Goal: Use online tool/utility: Utilize a website feature to perform a specific function

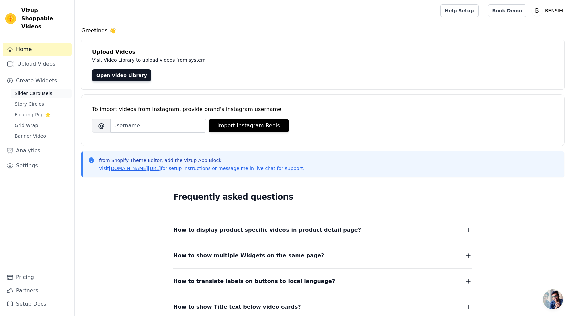
click at [48, 90] on span "Slider Carousels" at bounding box center [34, 93] width 38 height 7
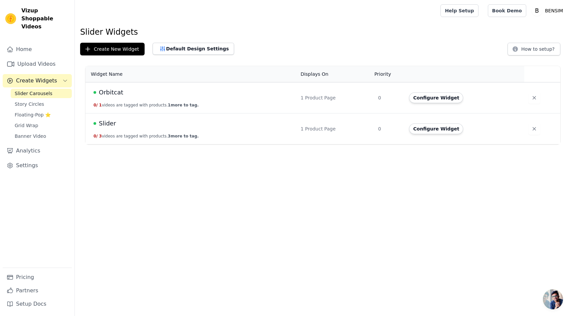
drag, startPoint x: 448, startPoint y: 125, endPoint x: 447, endPoint y: 129, distance: 4.5
click at [448, 125] on button "Configure Widget" at bounding box center [436, 129] width 54 height 11
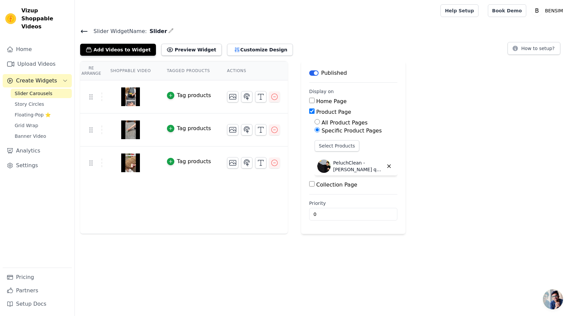
click at [168, 31] on icon "button" at bounding box center [170, 30] width 5 height 5
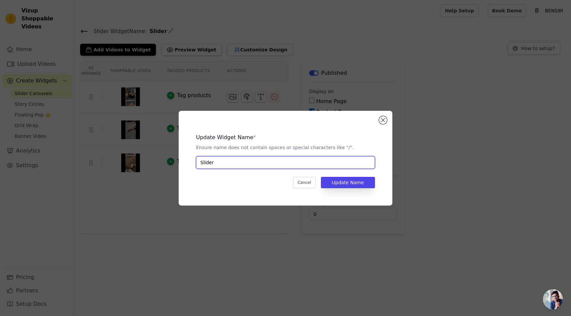
drag, startPoint x: 194, startPoint y: 164, endPoint x: 158, endPoint y: 163, distance: 36.4
click at [158, 163] on div "Update Widget Name * Ensure name does not contain spaces or special characters …" at bounding box center [286, 158] width 550 height 116
type input "Peluchclean"
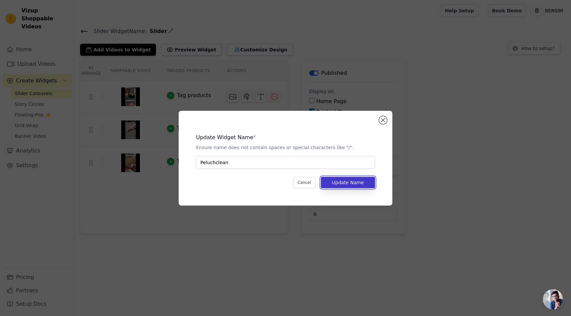
click at [357, 184] on button "Update Name" at bounding box center [348, 182] width 54 height 11
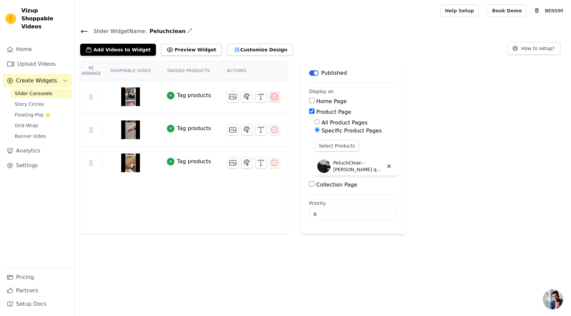
click at [275, 101] on button "button" at bounding box center [274, 97] width 11 height 11
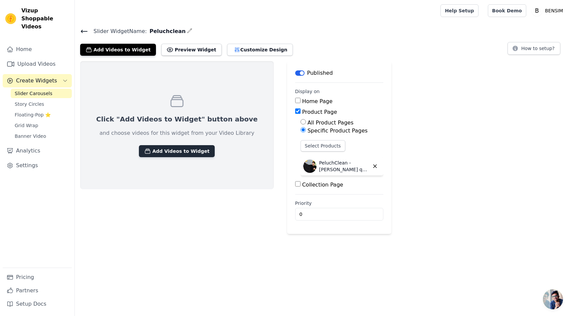
click at [181, 153] on button "Add Videos to Widget" at bounding box center [177, 151] width 76 height 12
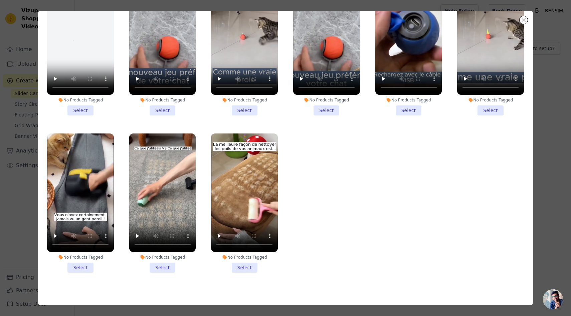
scroll to position [58, 0]
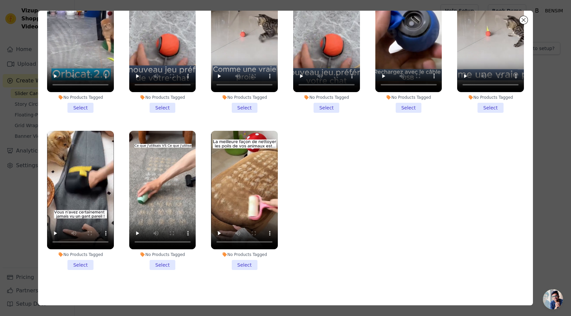
drag, startPoint x: 252, startPoint y: 264, endPoint x: 274, endPoint y: 257, distance: 23.2
click at [252, 264] on li "No Products Tagged Select" at bounding box center [244, 200] width 67 height 139
click at [0, 0] on input "No Products Tagged Select" at bounding box center [0, 0] width 0 height 0
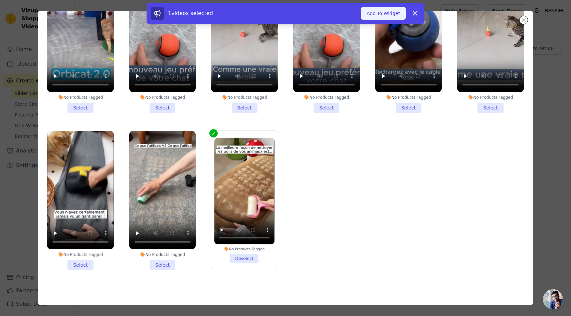
click at [384, 9] on button "Add To Widget" at bounding box center [383, 13] width 45 height 13
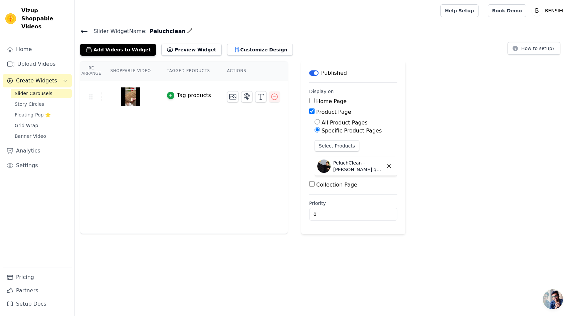
click at [314, 73] on button "Label" at bounding box center [313, 72] width 9 height 5
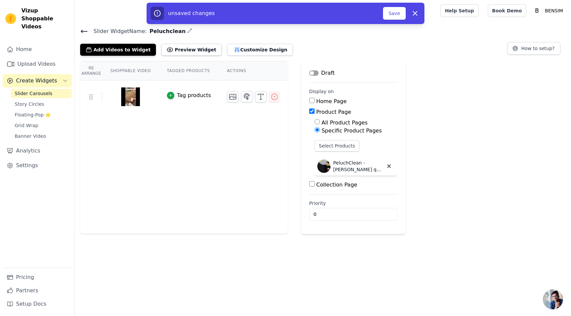
click at [314, 73] on button "Label" at bounding box center [313, 72] width 9 height 5
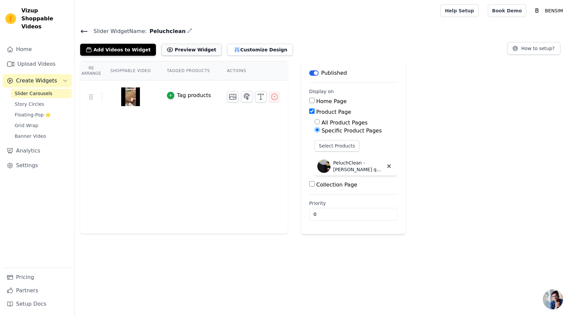
click at [199, 53] on button "Preview Widget" at bounding box center [191, 50] width 60 height 12
click at [339, 149] on button "Select Products" at bounding box center [337, 145] width 45 height 11
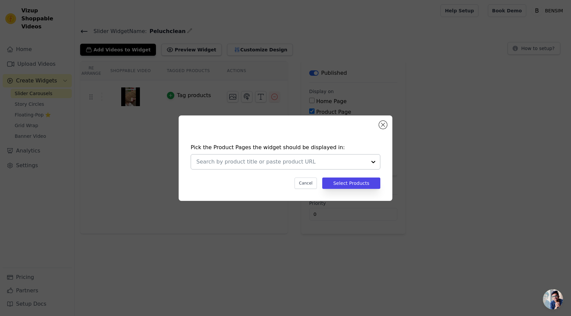
click at [367, 162] on div at bounding box center [373, 162] width 13 height 15
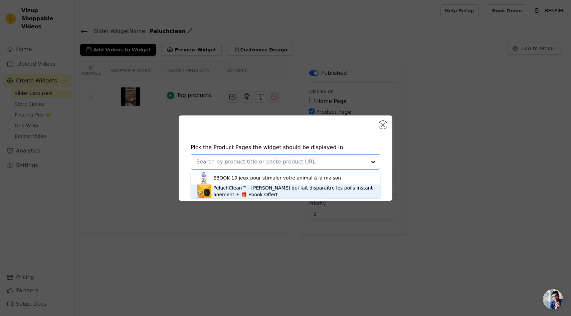
click at [299, 190] on div "PeluchClean™ - [PERSON_NAME] qui fait disparaître les poils instantanément + 🎁 …" at bounding box center [293, 191] width 160 height 13
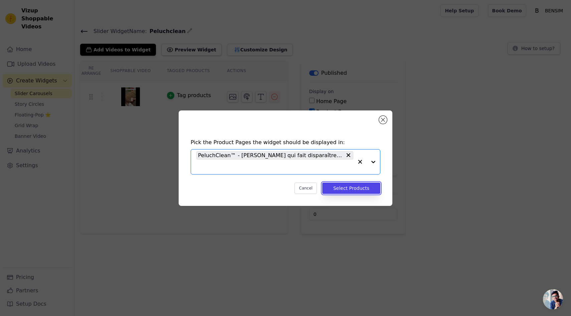
click at [344, 191] on button "Select Products" at bounding box center [351, 188] width 58 height 11
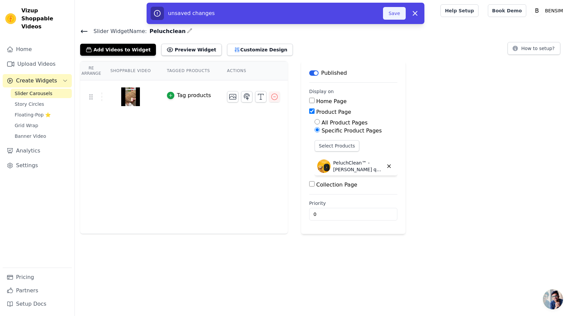
click at [390, 15] on button "Save" at bounding box center [394, 13] width 23 height 13
